Goal: Task Accomplishment & Management: Complete application form

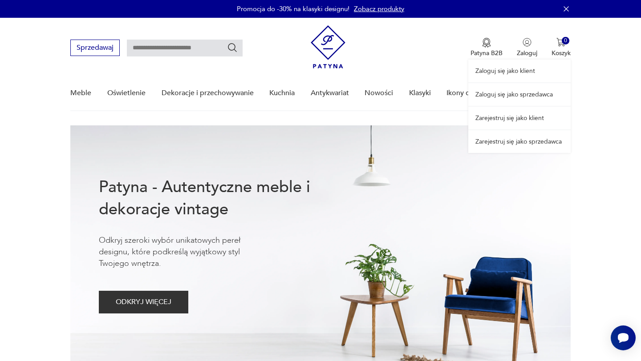
click at [510, 141] on link "Zarejestruj się jako sprzedawca" at bounding box center [519, 141] width 102 height 23
